Goal: Information Seeking & Learning: Learn about a topic

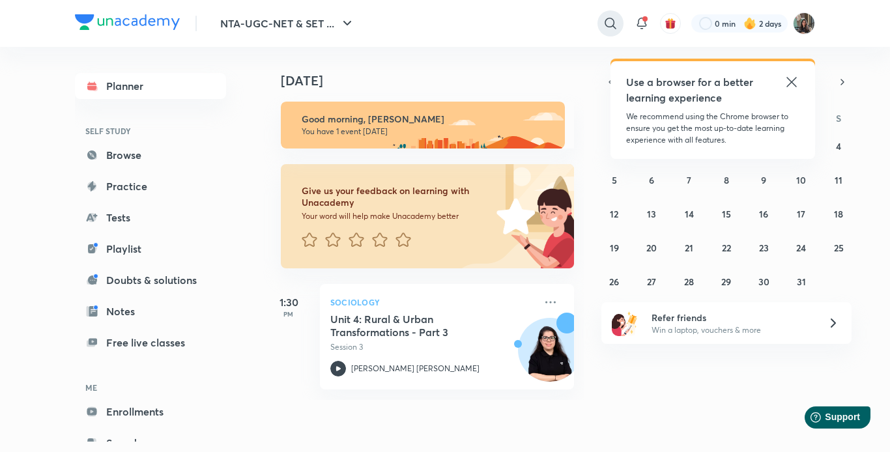
click at [608, 27] on icon at bounding box center [610, 23] width 11 height 11
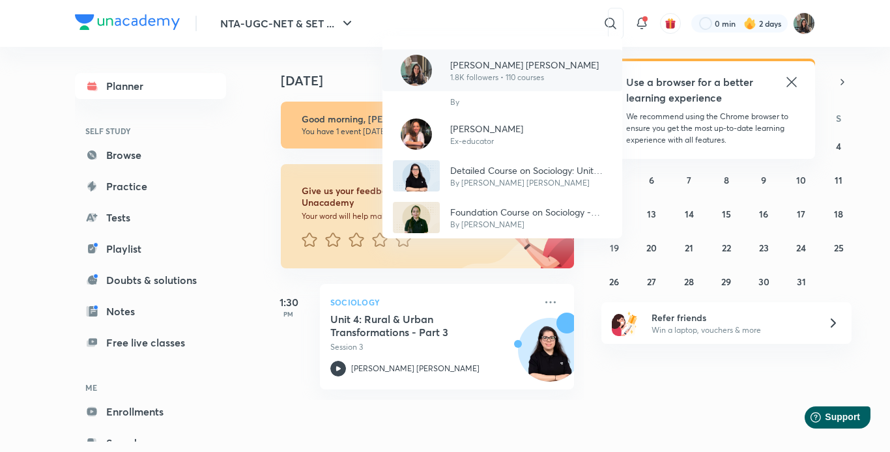
click at [477, 60] on p "[PERSON_NAME] [PERSON_NAME]" at bounding box center [524, 65] width 149 height 14
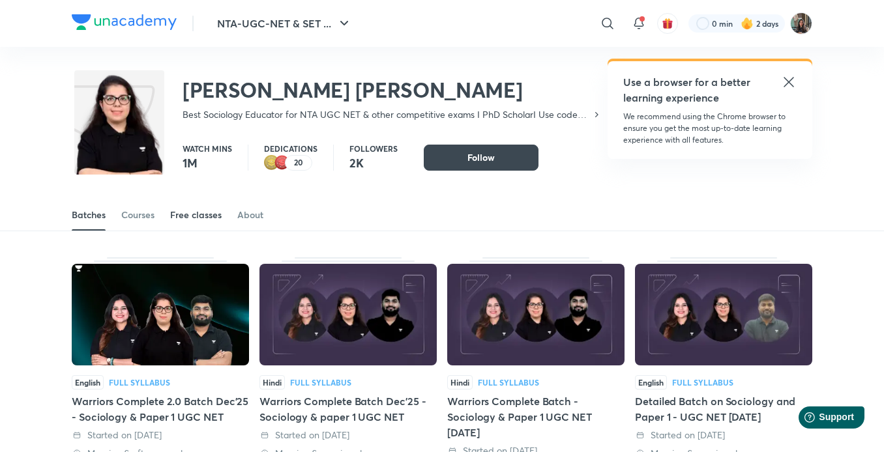
click at [186, 218] on div "Free classes" at bounding box center [196, 215] width 52 height 13
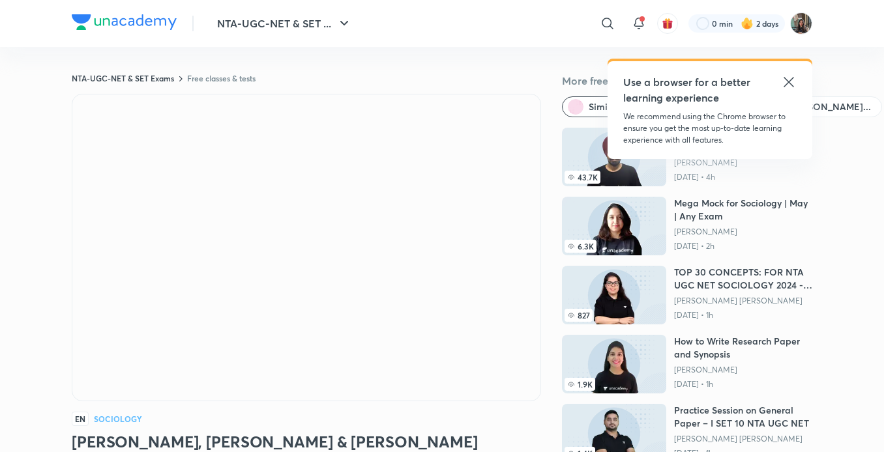
click at [790, 80] on icon at bounding box center [789, 82] width 10 height 10
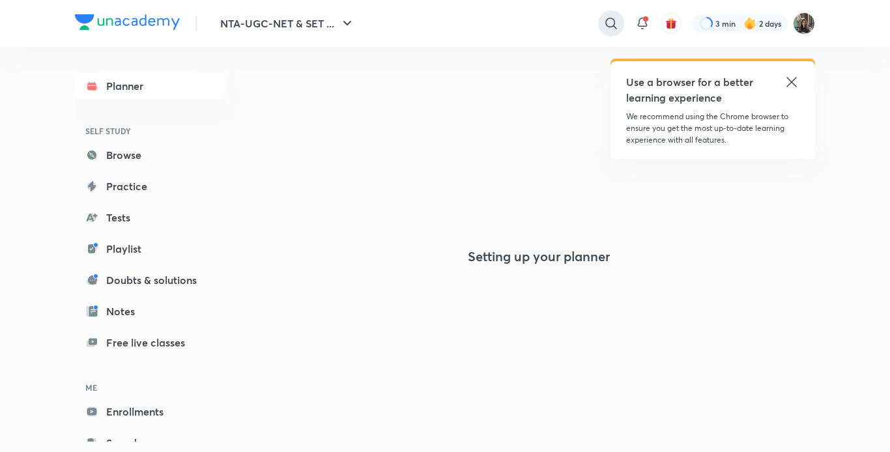
click at [613, 23] on icon at bounding box center [612, 24] width 16 height 16
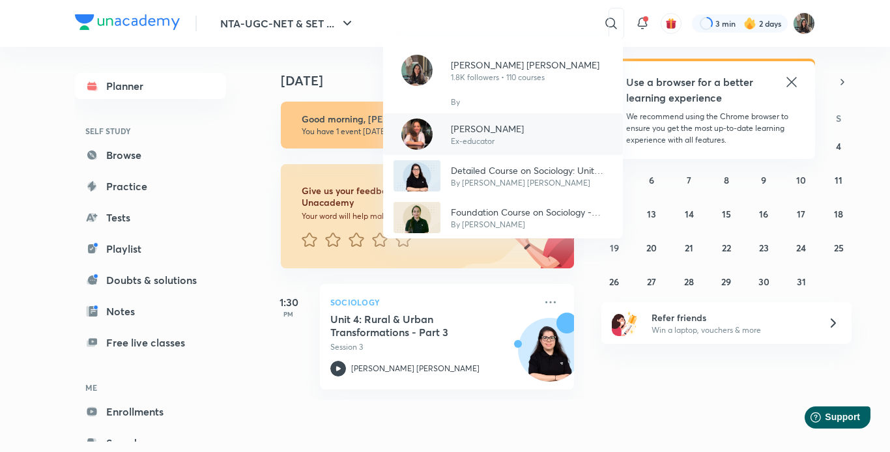
click at [491, 144] on p "Ex-educator" at bounding box center [487, 142] width 73 height 12
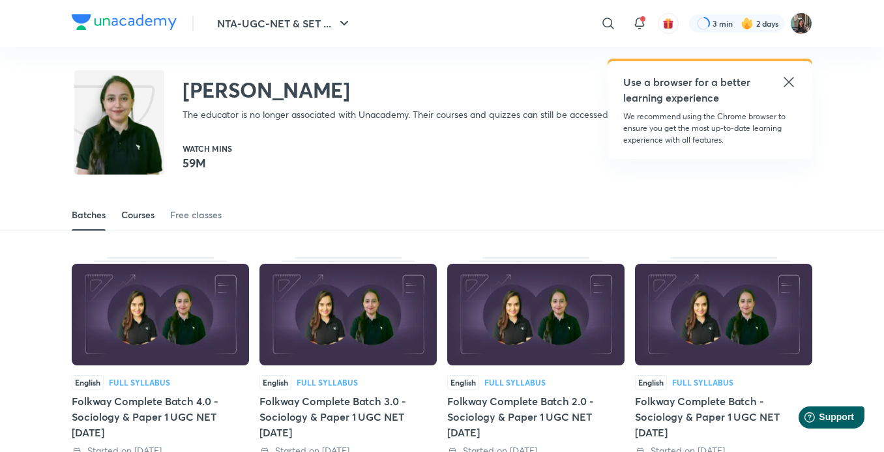
click at [151, 222] on link "Courses" at bounding box center [137, 214] width 33 height 31
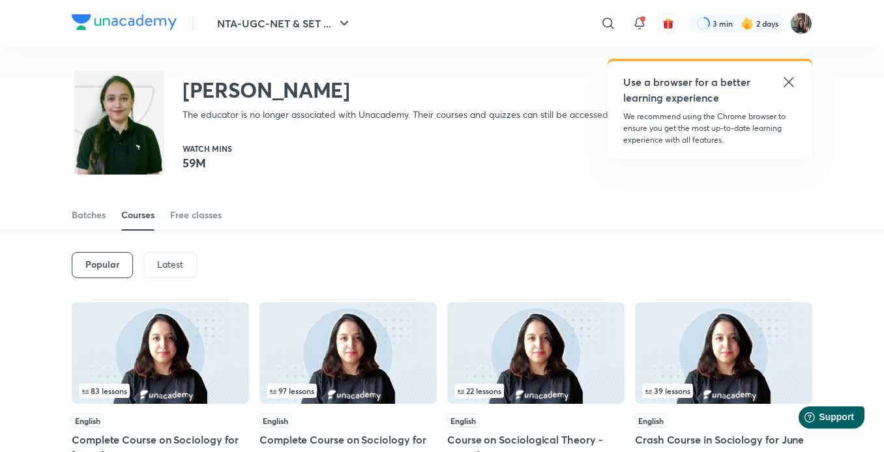
click at [180, 257] on div "Latest" at bounding box center [169, 265] width 53 height 26
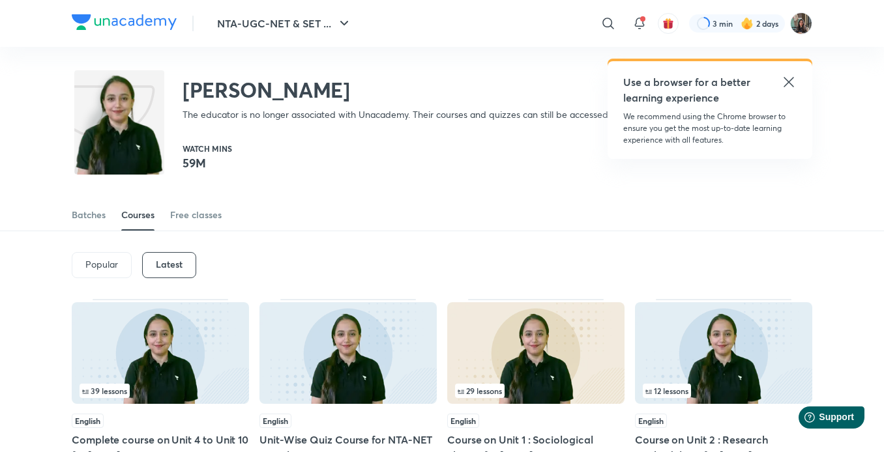
click at [136, 370] on img at bounding box center [160, 353] width 177 height 102
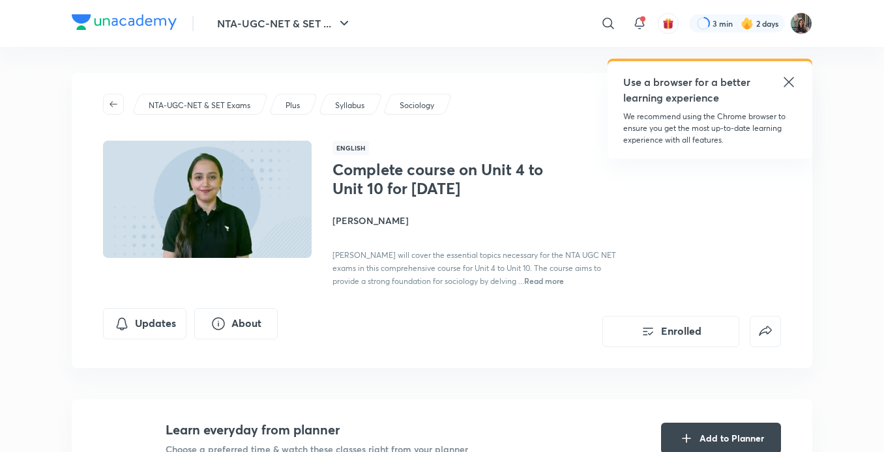
click at [787, 87] on icon at bounding box center [789, 82] width 16 height 16
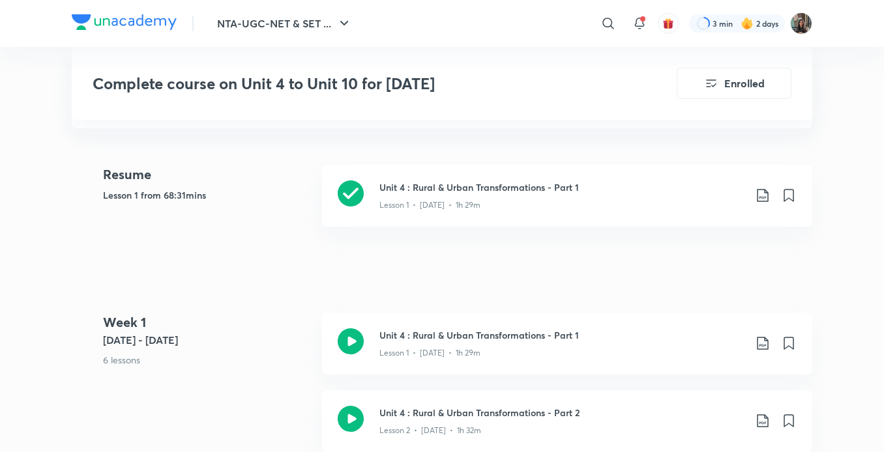
scroll to position [351, 0]
click at [503, 359] on div "Unit 4 : Rural & Urban Transformations - Part 1 Lesson 1 • May 13 • 1h 29m" at bounding box center [567, 343] width 490 height 62
